Goal: Information Seeking & Learning: Compare options

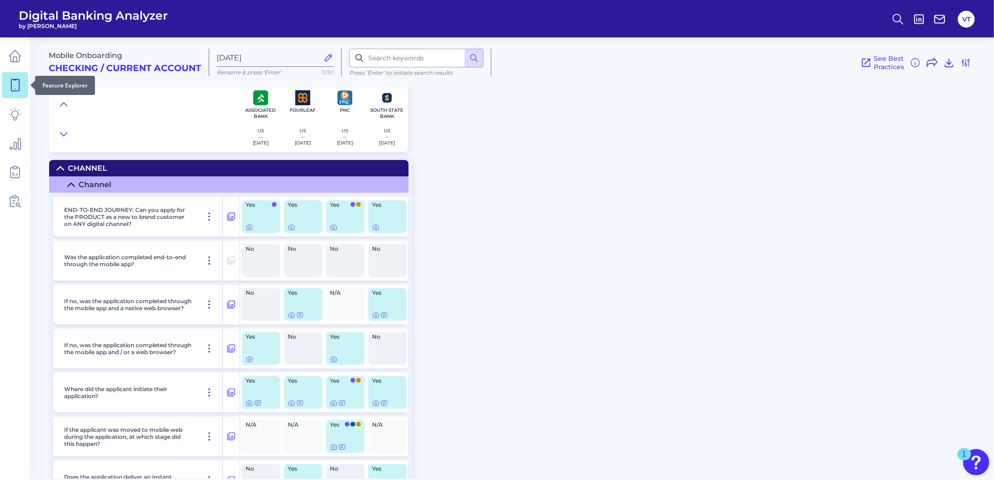
click at [22, 81] on link at bounding box center [15, 85] width 26 height 26
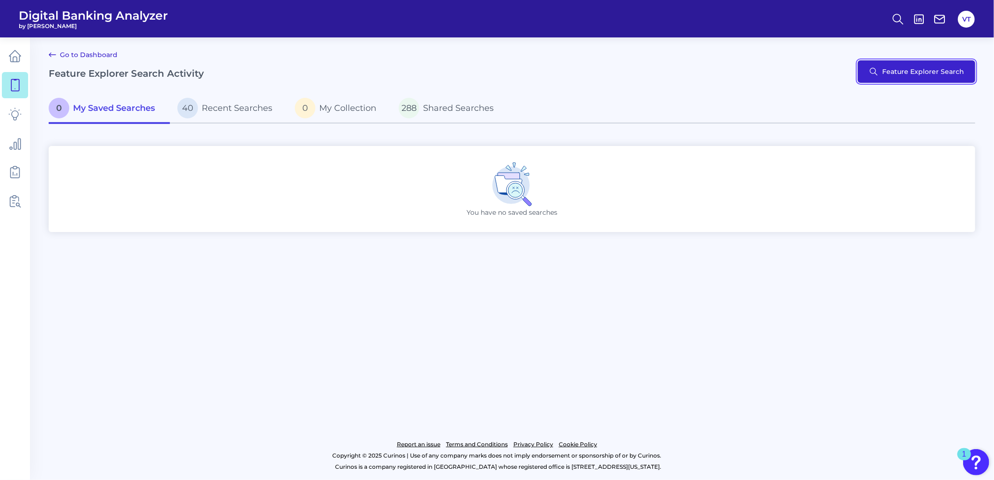
click at [867, 63] on button "Feature Explorer Search" at bounding box center [916, 71] width 117 height 22
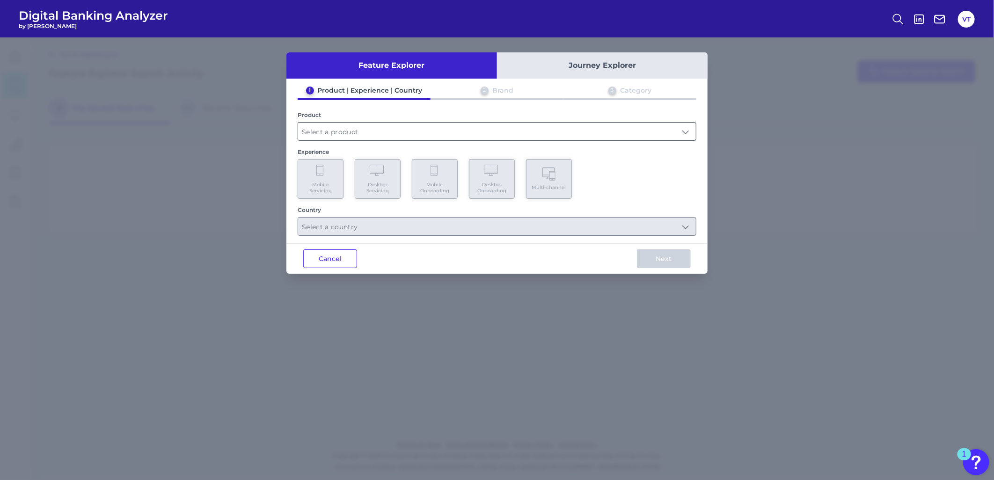
click at [574, 129] on input "text" at bounding box center [497, 132] width 398 height 18
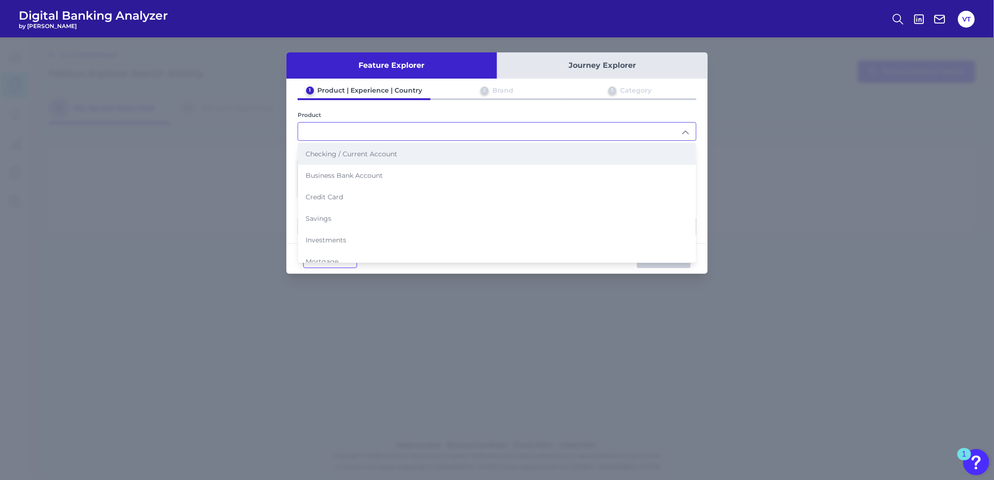
click at [401, 156] on li "Checking / Current Account" at bounding box center [497, 154] width 398 height 22
type input "Checking / Current Account"
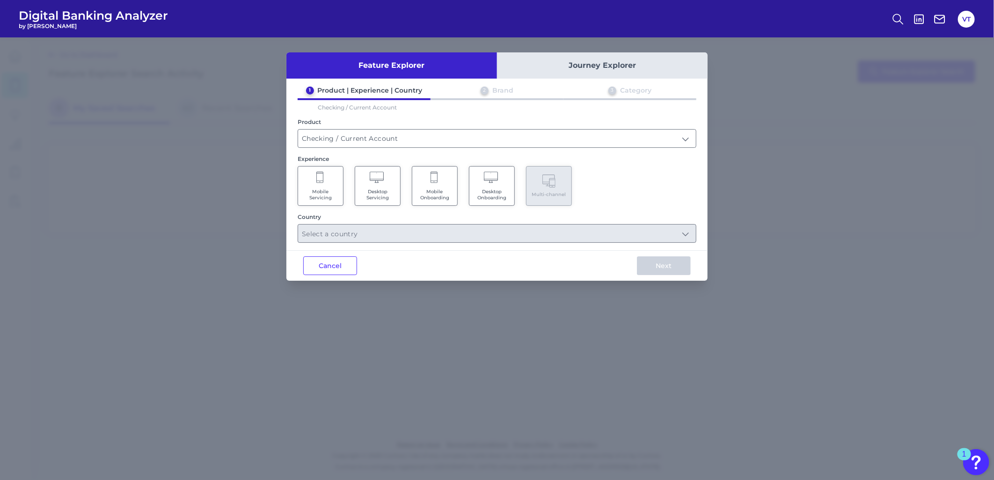
click at [447, 189] on span "Mobile Onboarding" at bounding box center [435, 195] width 36 height 12
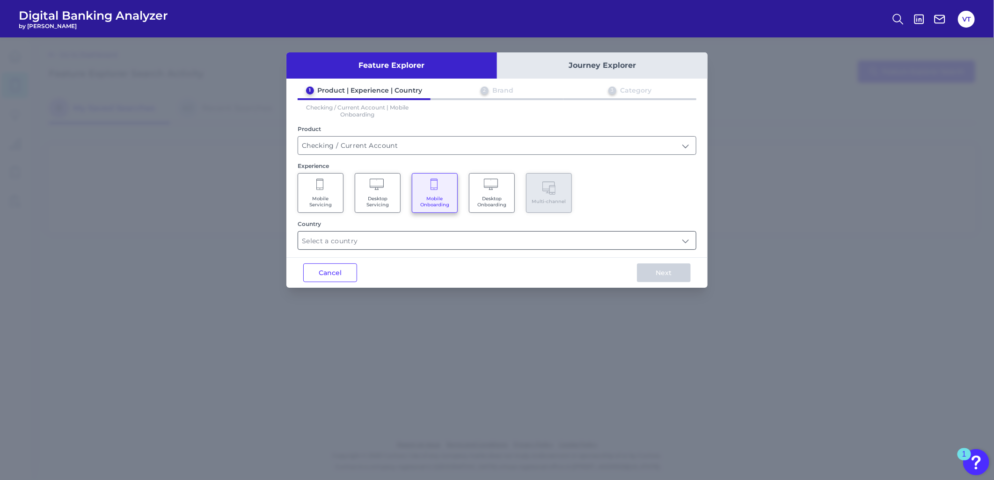
click at [383, 239] on input "text" at bounding box center [497, 241] width 398 height 18
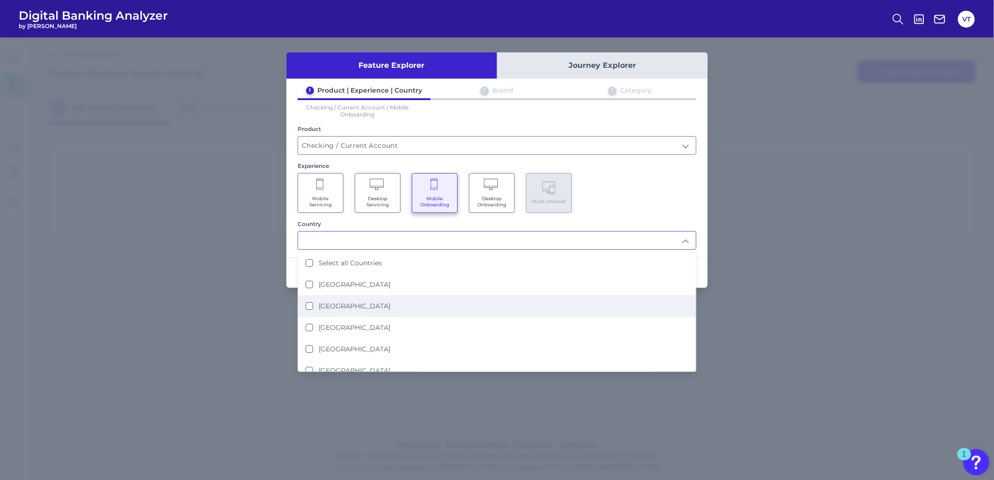
click at [363, 298] on li "[GEOGRAPHIC_DATA]" at bounding box center [497, 306] width 398 height 22
type input "[GEOGRAPHIC_DATA]"
click at [630, 188] on div "Mobile Servicing Desktop Servicing Mobile Onboarding Desktop Onboarding Multi-c…" at bounding box center [497, 193] width 399 height 40
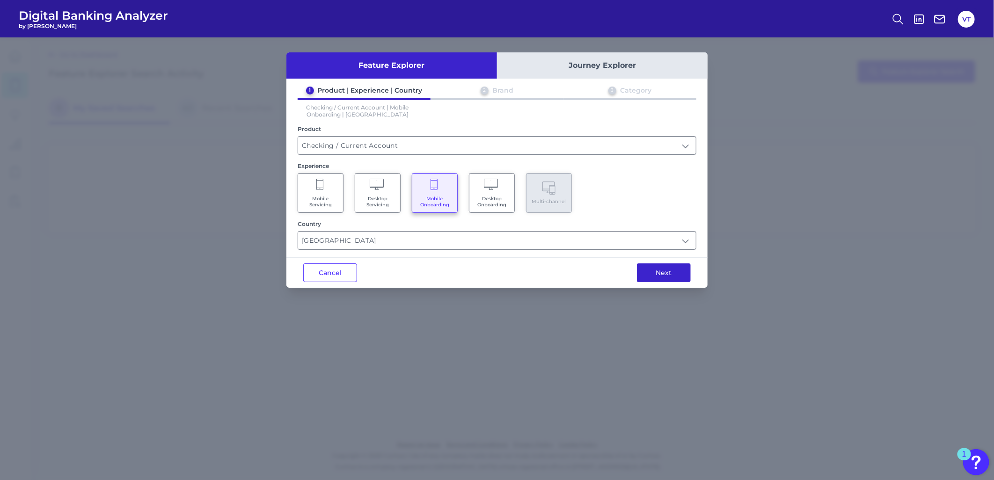
click at [670, 275] on button "Next" at bounding box center [664, 272] width 54 height 19
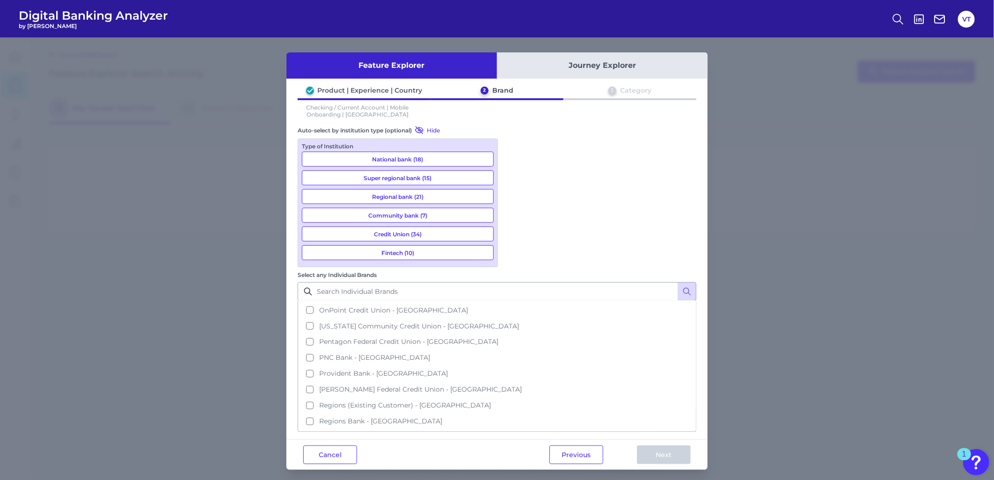
scroll to position [1580, 0]
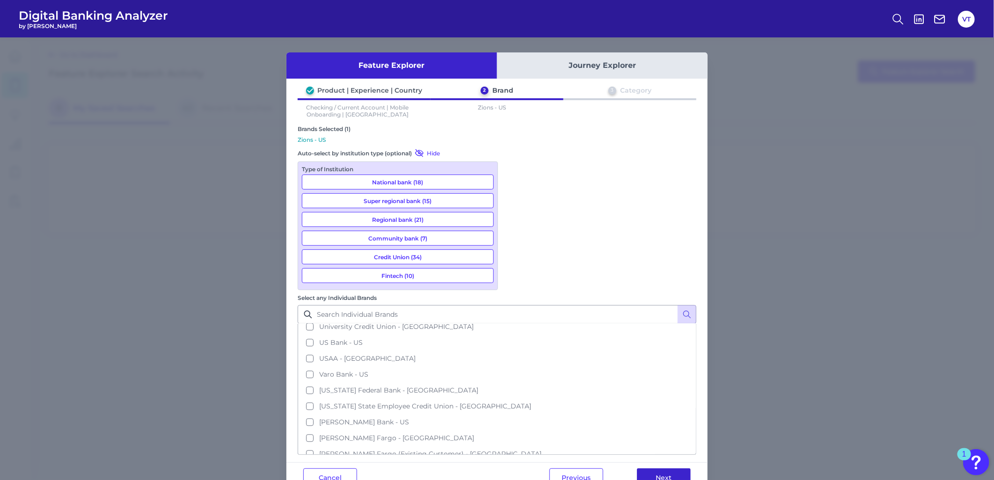
click at [668, 468] on button "Next" at bounding box center [664, 477] width 54 height 19
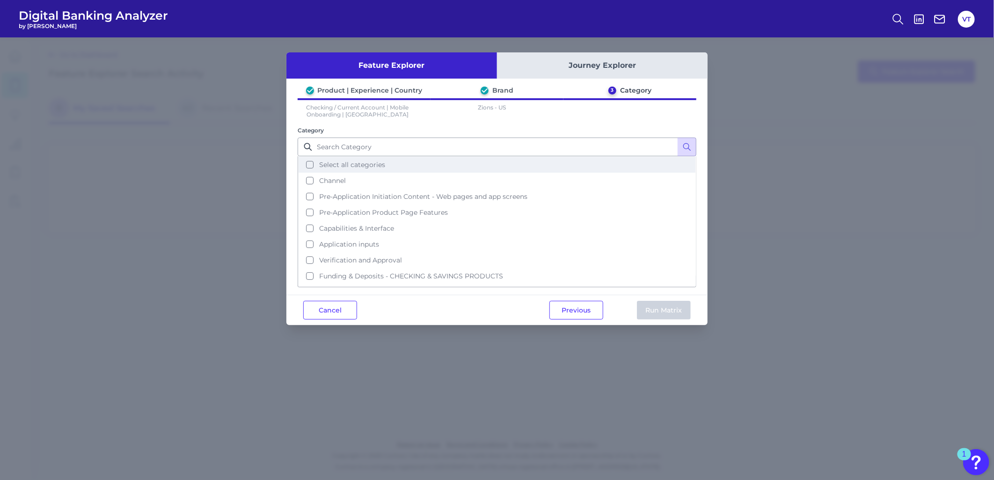
click at [377, 166] on span "Select all categories" at bounding box center [352, 164] width 66 height 8
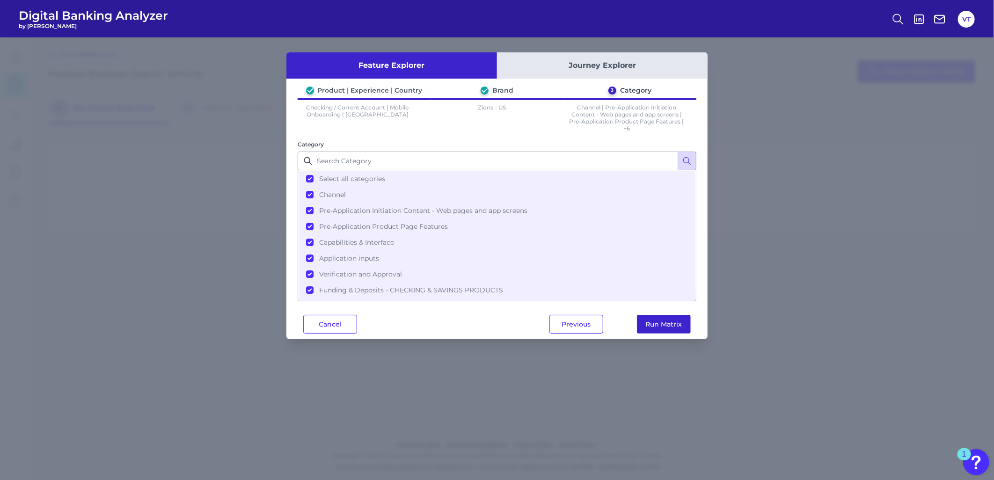
click at [668, 320] on button "Run Matrix" at bounding box center [664, 324] width 54 height 19
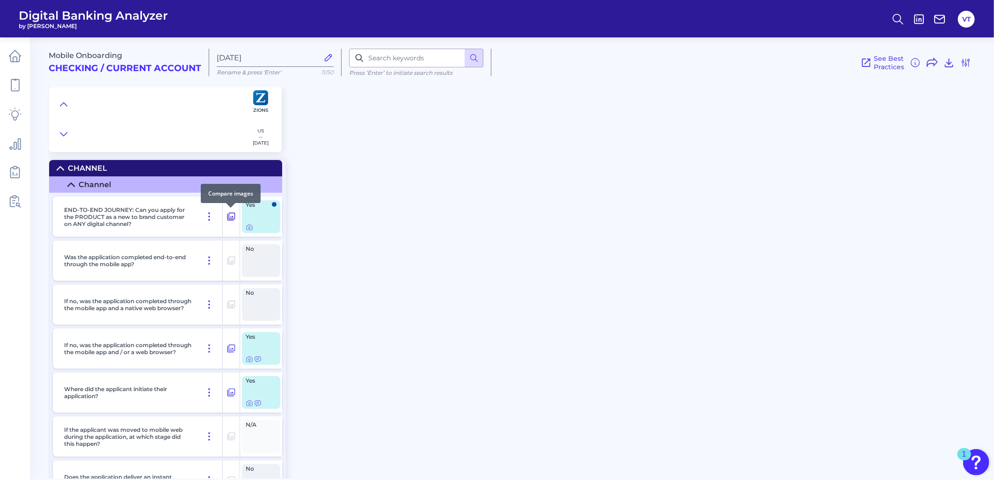
click at [233, 218] on icon at bounding box center [230, 216] width 9 height 11
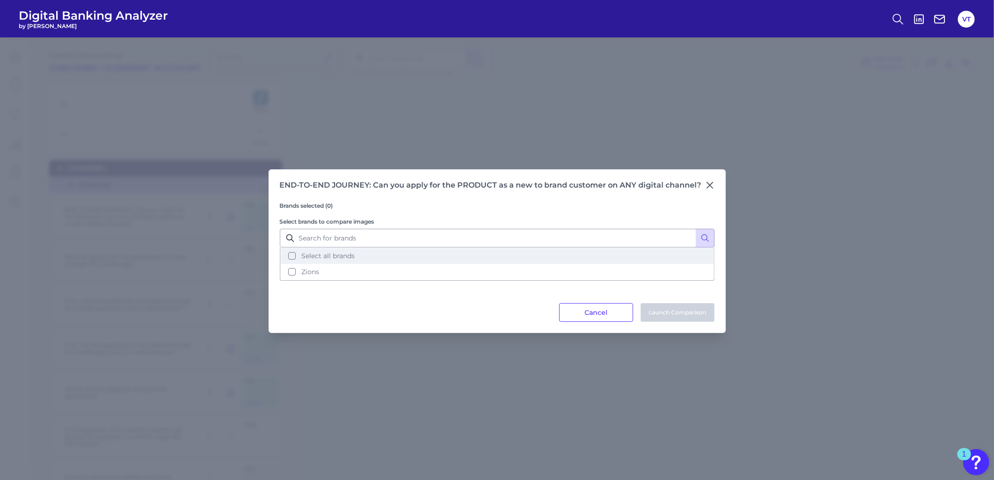
click at [335, 252] on button "Select all brands" at bounding box center [497, 256] width 433 height 16
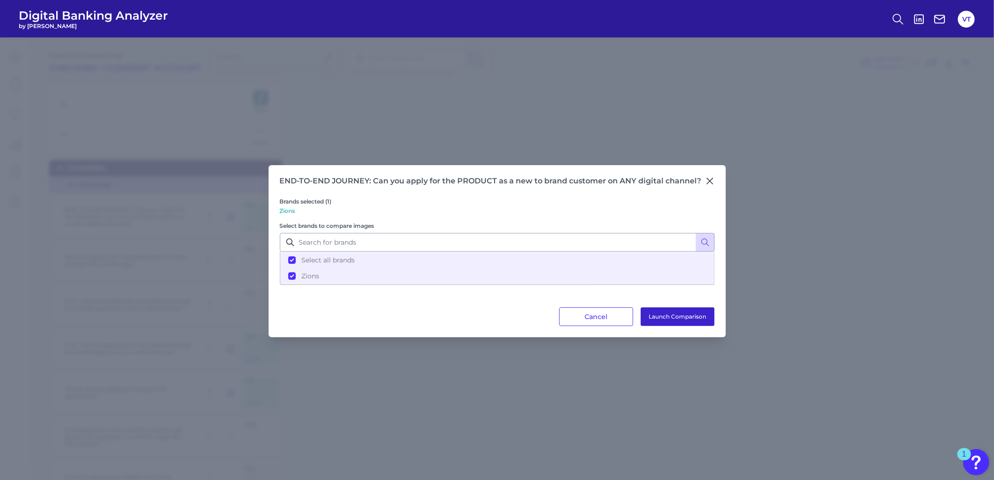
click at [658, 317] on button "Launch Comparison" at bounding box center [678, 316] width 74 height 19
